Goal: Task Accomplishment & Management: Manage account settings

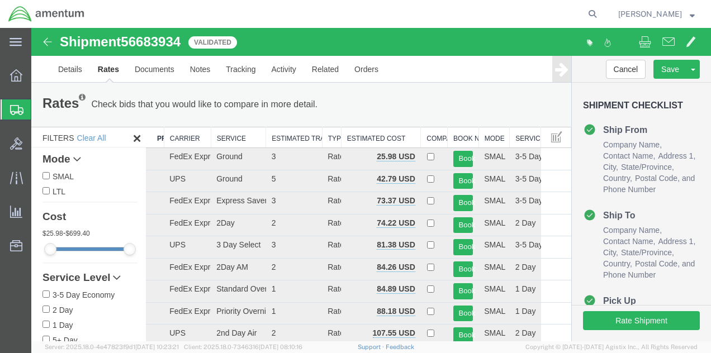
scroll to position [21, 0]
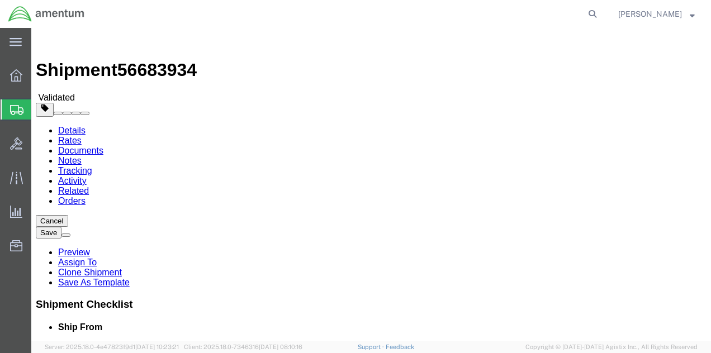
select select
select select "53953"
click link "Documents"
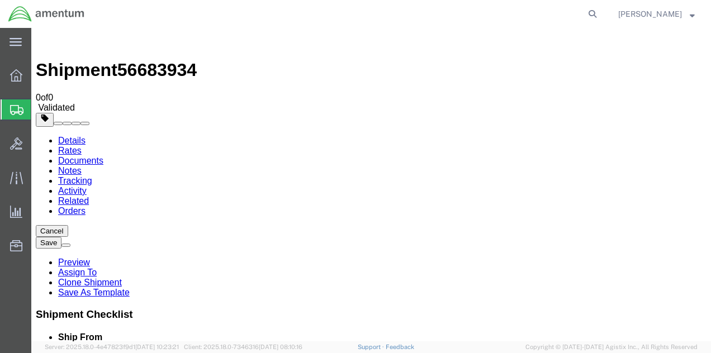
scroll to position [158, 0]
click at [61, 237] on button "Save" at bounding box center [49, 243] width 26 height 12
